Goal: Task Accomplishment & Management: Manage account settings

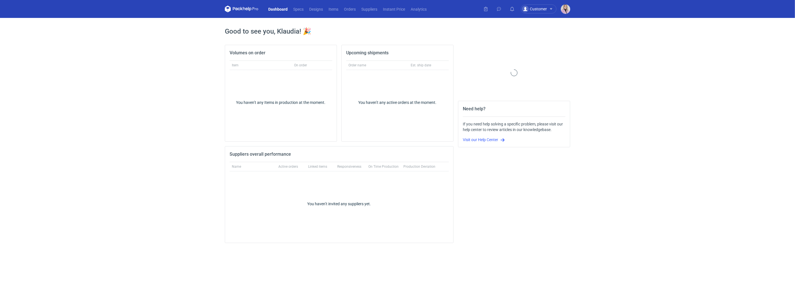
click at [354, 13] on nav "Dashboard Specs Designs Items Orders Suppliers Instant Price Analytics" at bounding box center [327, 9] width 205 height 18
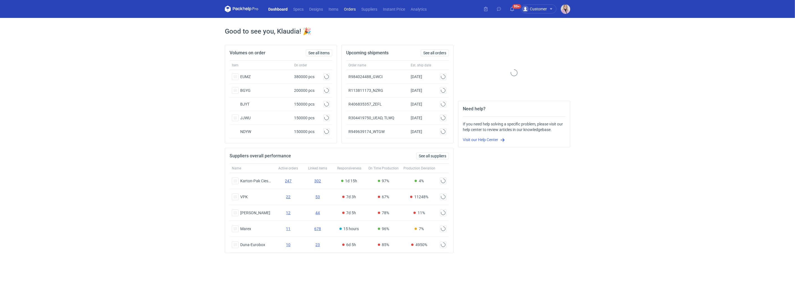
click at [348, 11] on link "Orders" at bounding box center [349, 9] width 17 height 7
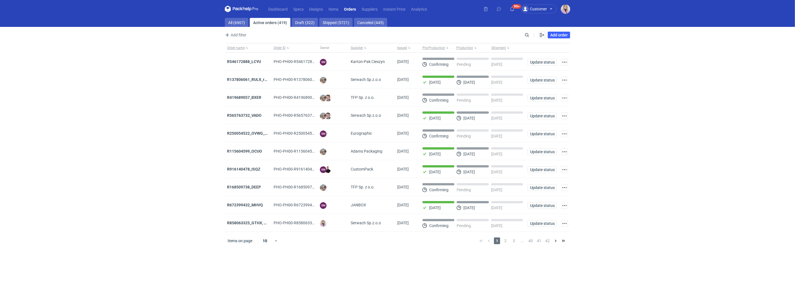
click at [223, 22] on main "All (6907) Active orders (419) Draft (322) Shipped (5721) Canceled (445) Add fi…" at bounding box center [397, 156] width 350 height 276
click at [234, 22] on link "All (6907)" at bounding box center [237, 22] width 24 height 9
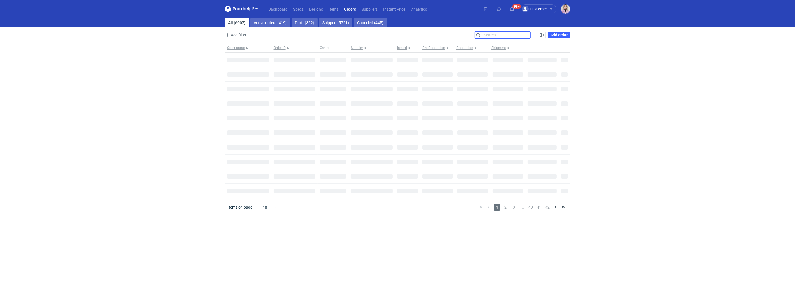
click at [530, 34] on div "Search" at bounding box center [502, 34] width 56 height 7
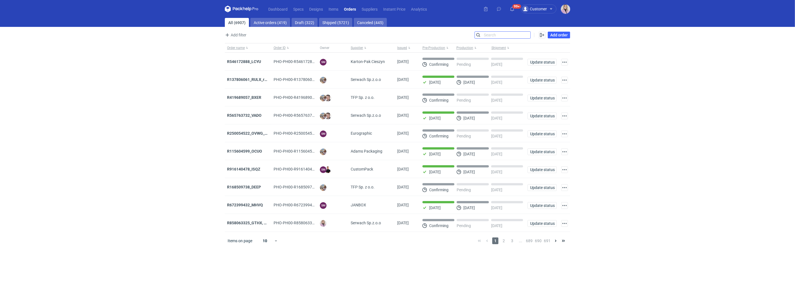
click at [530, 35] on input "Search" at bounding box center [502, 35] width 55 height 7
paste input "JNDP"
type input "JNDP"
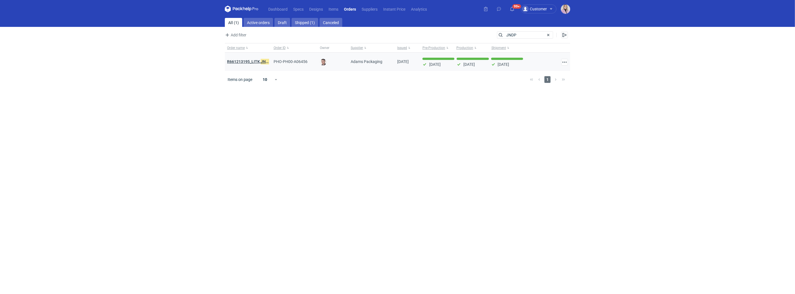
click at [244, 61] on strong "R661213195_LITK, JNDP" at bounding box center [249, 62] width 44 height 6
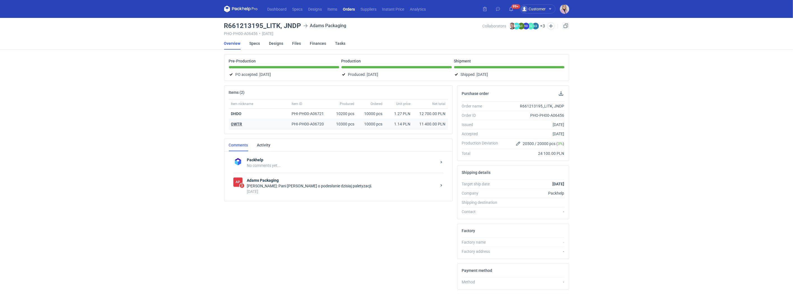
click at [235, 123] on strong "OWTR" at bounding box center [236, 124] width 11 height 4
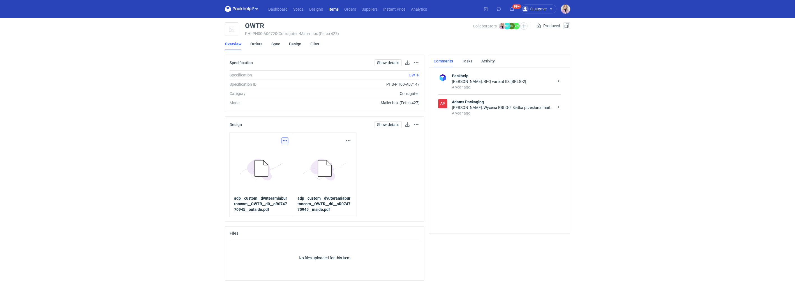
click at [285, 138] on button "button" at bounding box center [285, 141] width 7 height 7
click at [270, 152] on link "Download design part" at bounding box center [261, 153] width 52 height 9
click at [349, 140] on button "button" at bounding box center [348, 141] width 7 height 7
click at [331, 156] on link "Download design part" at bounding box center [324, 153] width 52 height 9
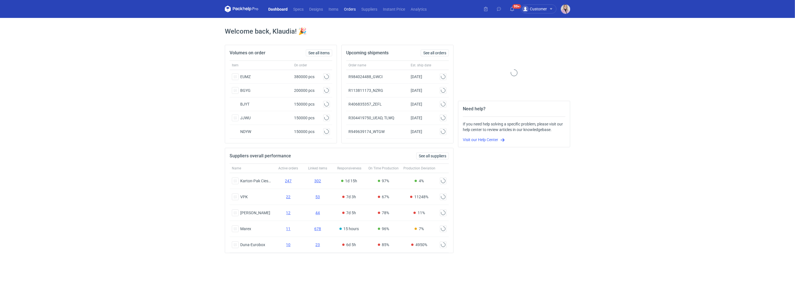
click at [352, 12] on link "Orders" at bounding box center [349, 9] width 17 height 7
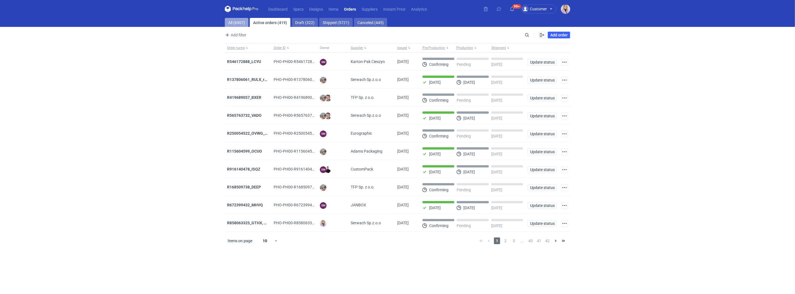
click at [241, 22] on link "All (6907)" at bounding box center [237, 22] width 24 height 9
click at [526, 34] on input "Search" at bounding box center [502, 35] width 55 height 7
paste input "XIXB"
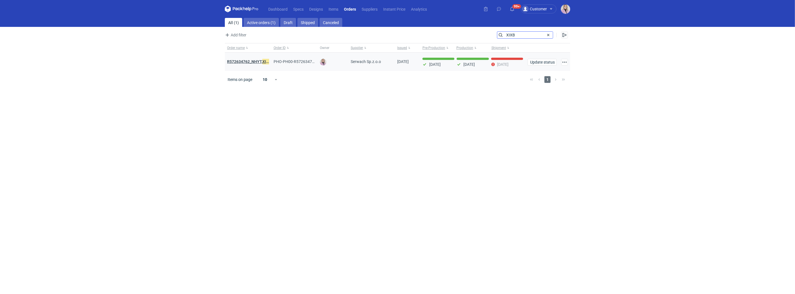
type input "XIXB"
click at [247, 63] on strong "R572634762_NHYT, XIXB" at bounding box center [249, 62] width 44 height 6
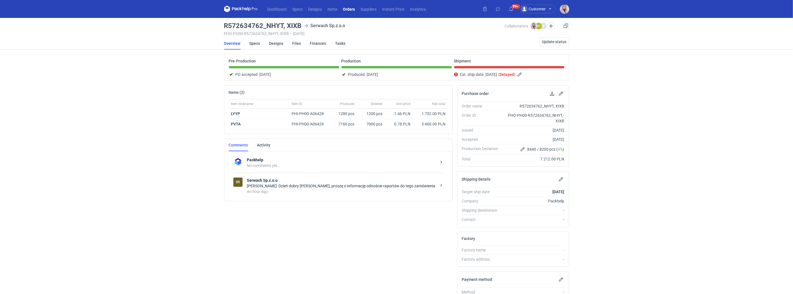
click at [278, 186] on div "[PERSON_NAME]: Dzień dobry [PERSON_NAME], proszę o informację odnośnie raportów…" at bounding box center [342, 186] width 190 height 6
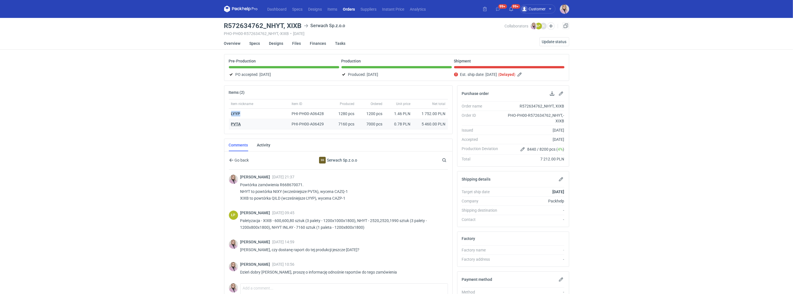
click at [238, 124] on strong "PVTA" at bounding box center [236, 124] width 10 height 4
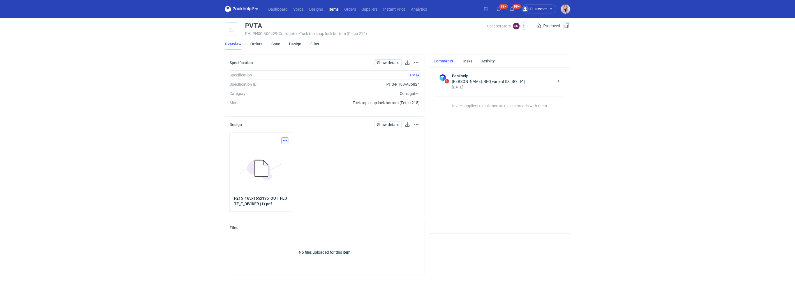
click at [285, 142] on button "button" at bounding box center [285, 141] width 7 height 7
click at [283, 151] on link "Download design part" at bounding box center [261, 153] width 52 height 9
click at [285, 139] on button "button" at bounding box center [285, 141] width 7 height 7
click at [279, 151] on link "Download design part" at bounding box center [261, 153] width 52 height 9
